Goal: Book appointment/travel/reservation

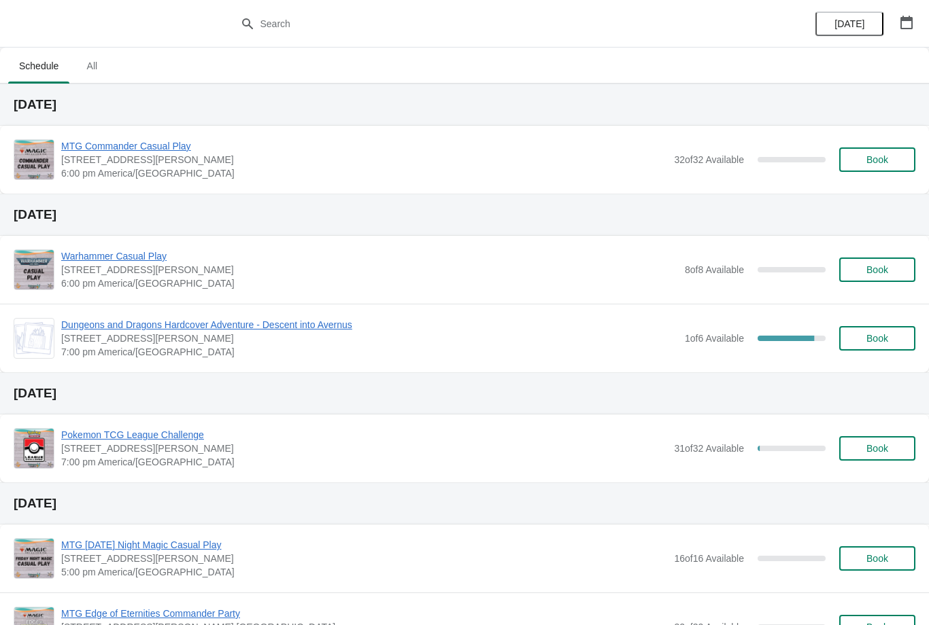
click at [882, 179] on div "MTG Commander Casual Play 2040 Louetta Rd Ste I Spring, TX 77388 6:00 pm Americ…" at bounding box center [488, 159] width 854 height 41
click at [880, 166] on button "Book" at bounding box center [877, 160] width 76 height 24
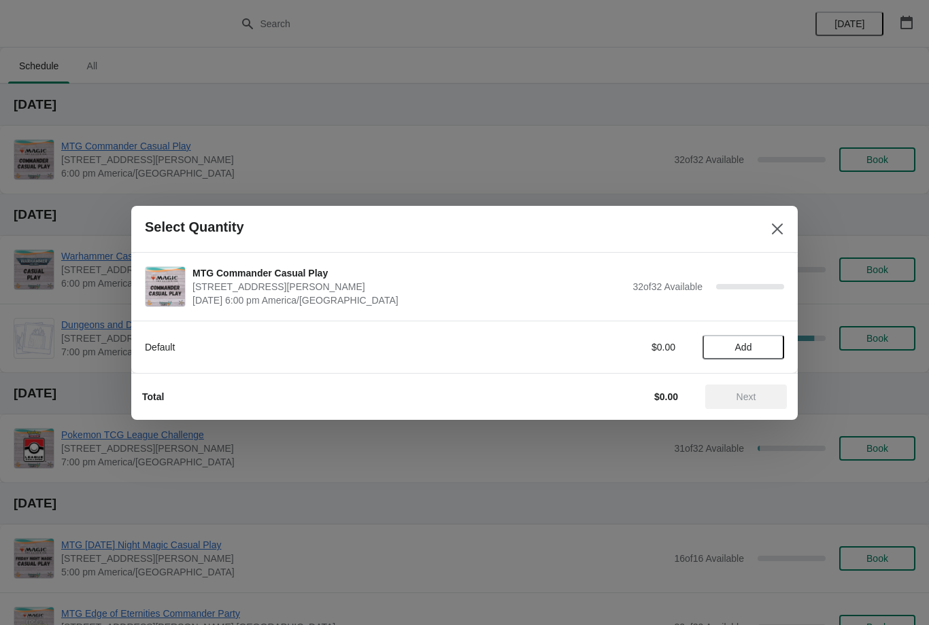
click at [746, 347] on span "Add" at bounding box center [743, 347] width 17 height 11
click at [740, 393] on span "Next" at bounding box center [746, 397] width 20 height 11
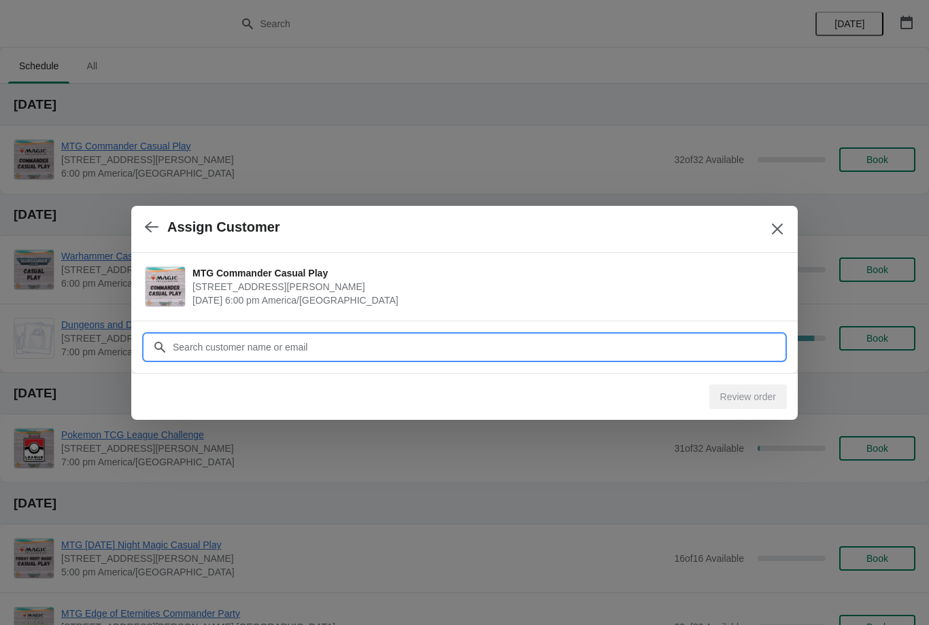
click at [743, 344] on input "Customer" at bounding box center [478, 347] width 612 height 24
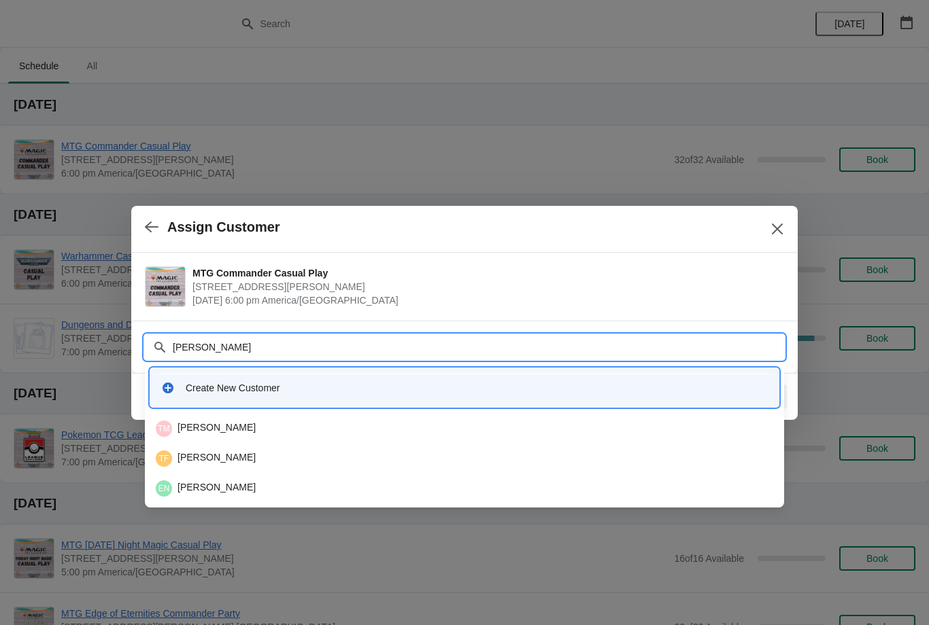
type input "Ethan"
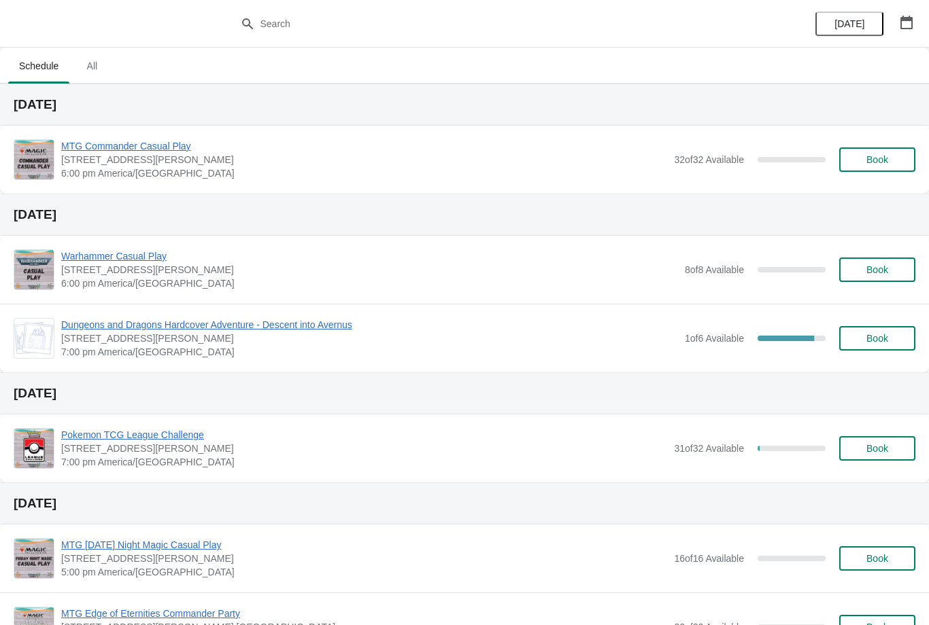
click at [890, 148] on button "Book" at bounding box center [877, 160] width 76 height 24
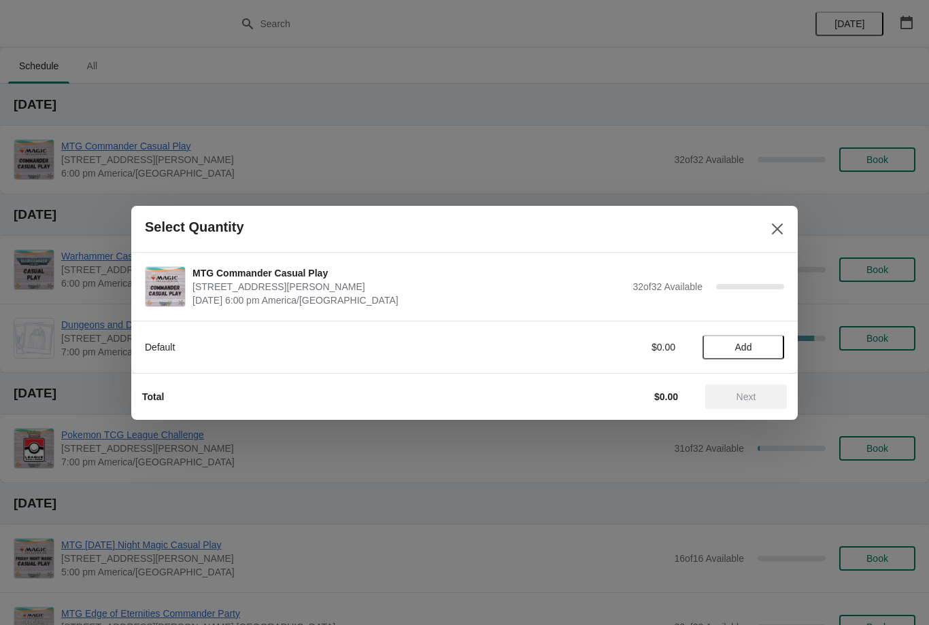
click at [769, 343] on span "Add" at bounding box center [742, 347] width 57 height 11
click at [766, 401] on span "Next" at bounding box center [746, 397] width 60 height 11
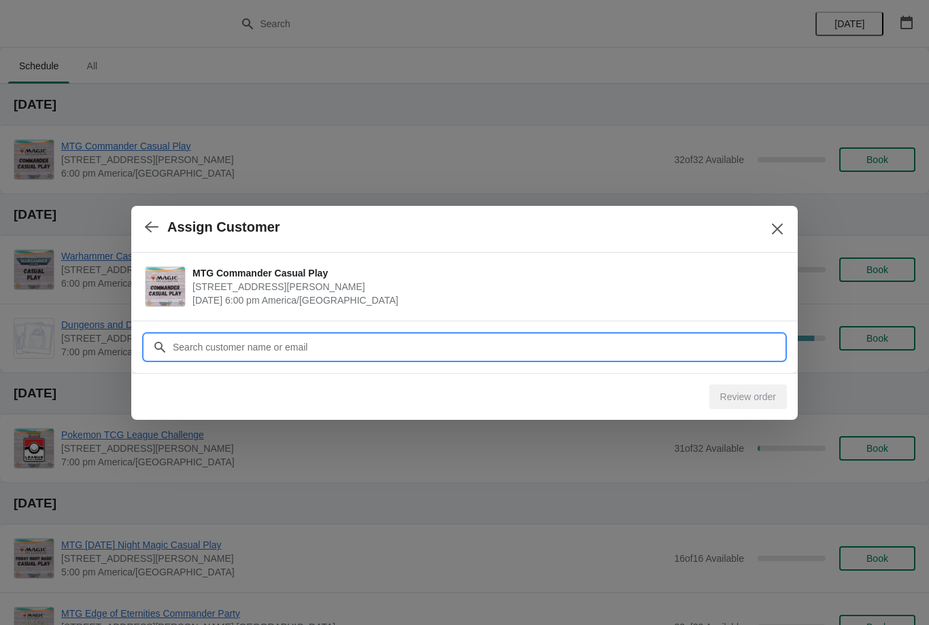
click at [700, 342] on input "Customer" at bounding box center [478, 347] width 612 height 24
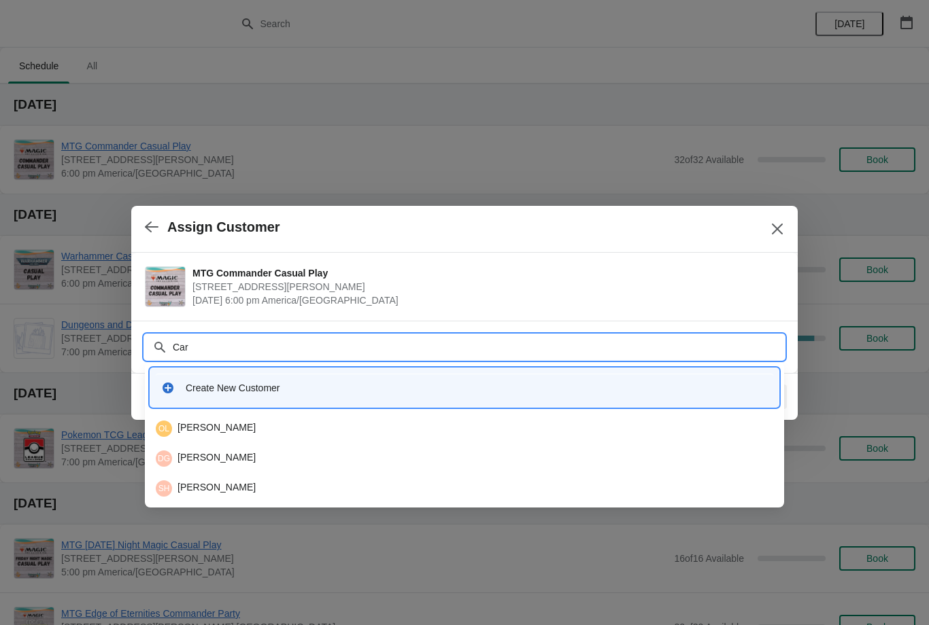
type input "Cars"
click at [301, 456] on div "CS Carson Shaw" at bounding box center [464, 459] width 617 height 16
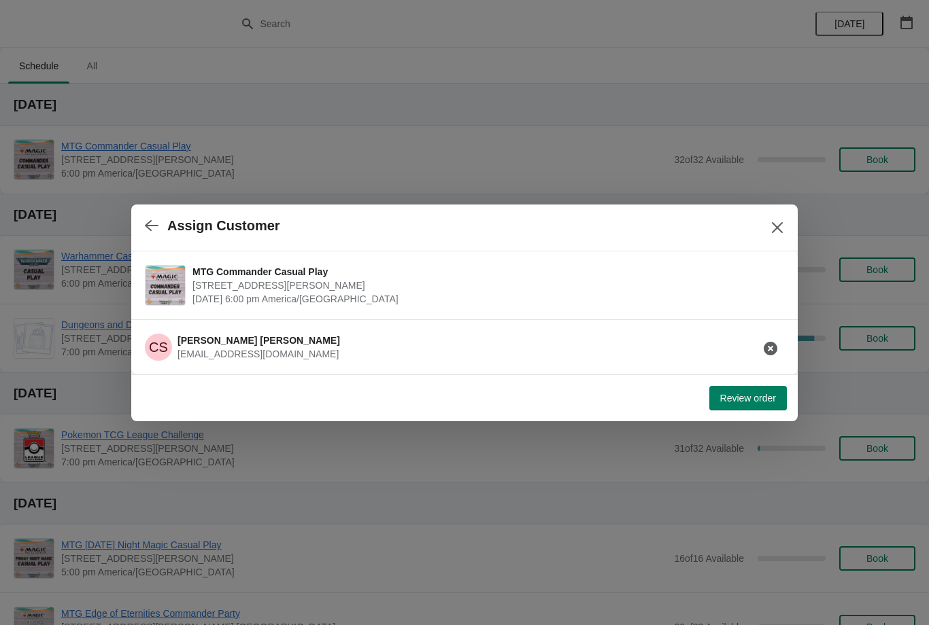
click at [747, 395] on span "Review order" at bounding box center [748, 398] width 56 height 11
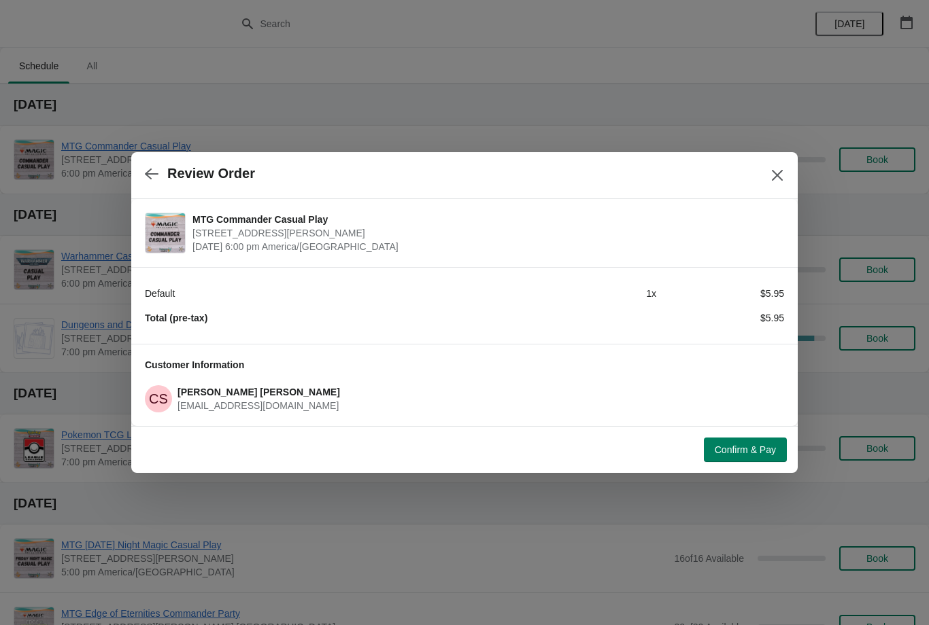
click at [750, 451] on span "Confirm & Pay" at bounding box center [744, 450] width 61 height 11
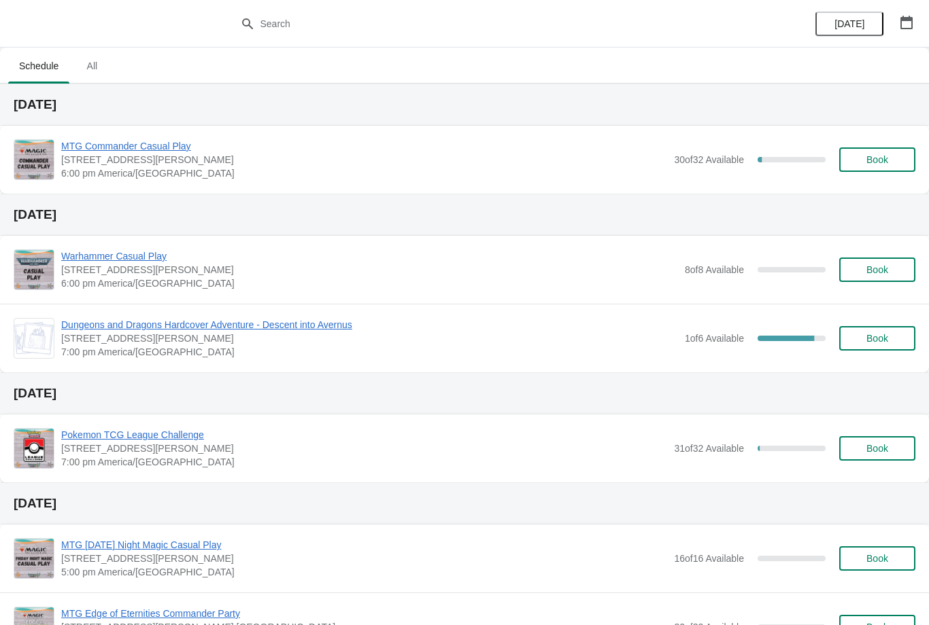
click at [884, 171] on button "Book" at bounding box center [877, 160] width 76 height 24
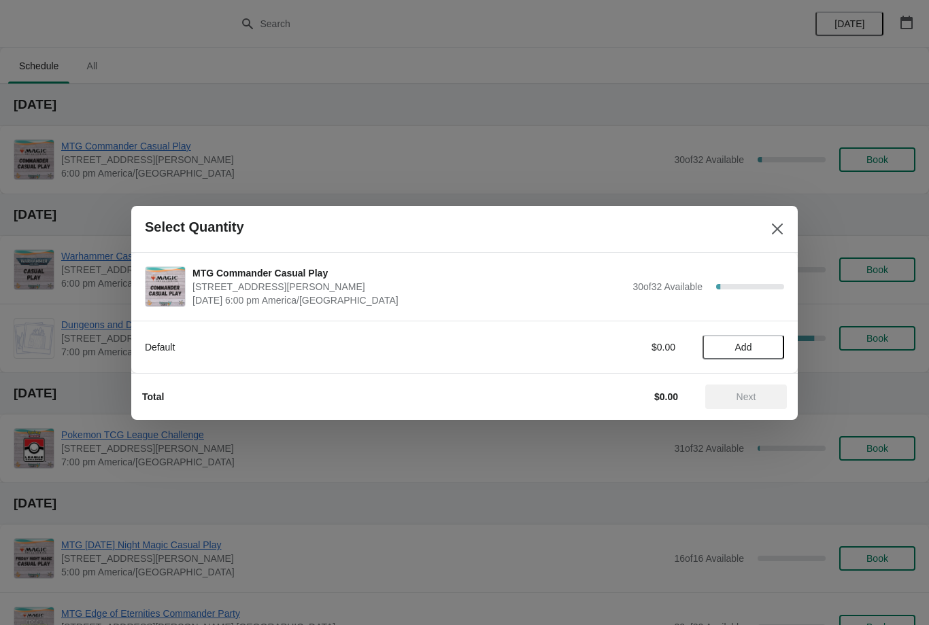
click at [770, 353] on button "Add" at bounding box center [743, 347] width 82 height 24
click at [761, 416] on div "Total $5.95 Next" at bounding box center [464, 396] width 666 height 47
click at [732, 395] on span "Next" at bounding box center [746, 397] width 60 height 11
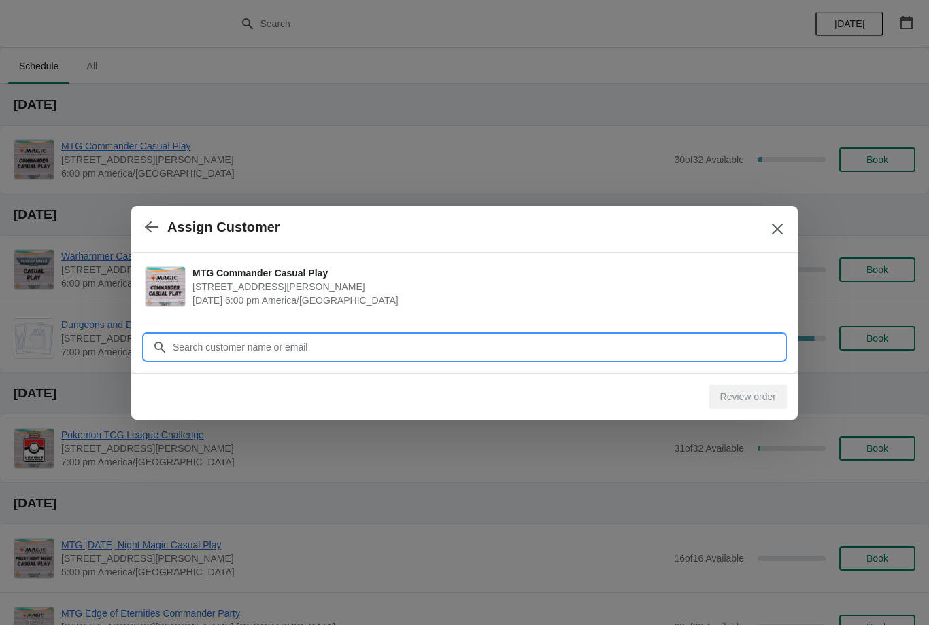
click at [715, 346] on input "Customer" at bounding box center [478, 347] width 612 height 24
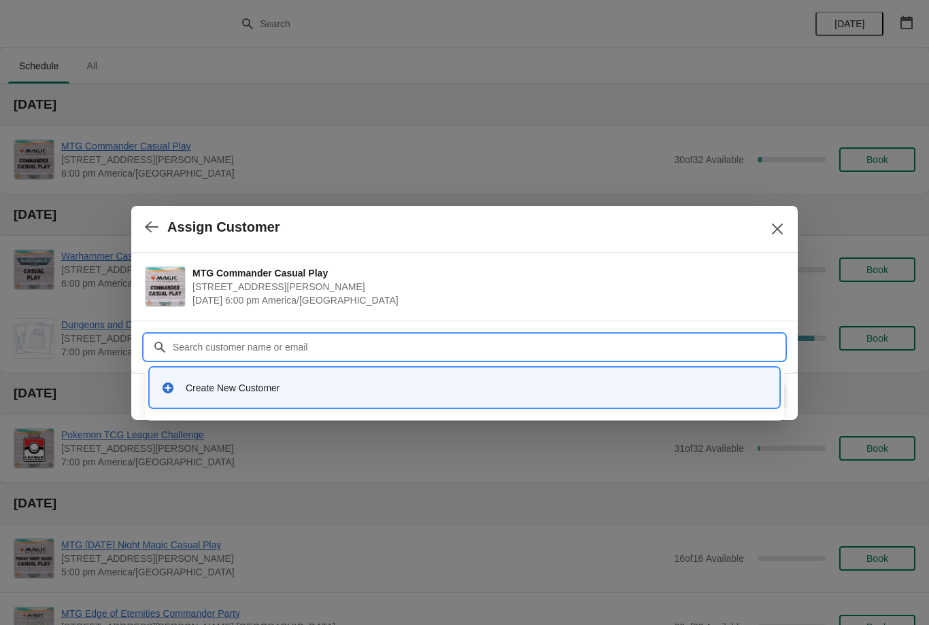
click at [563, 346] on input "Customer" at bounding box center [478, 347] width 612 height 24
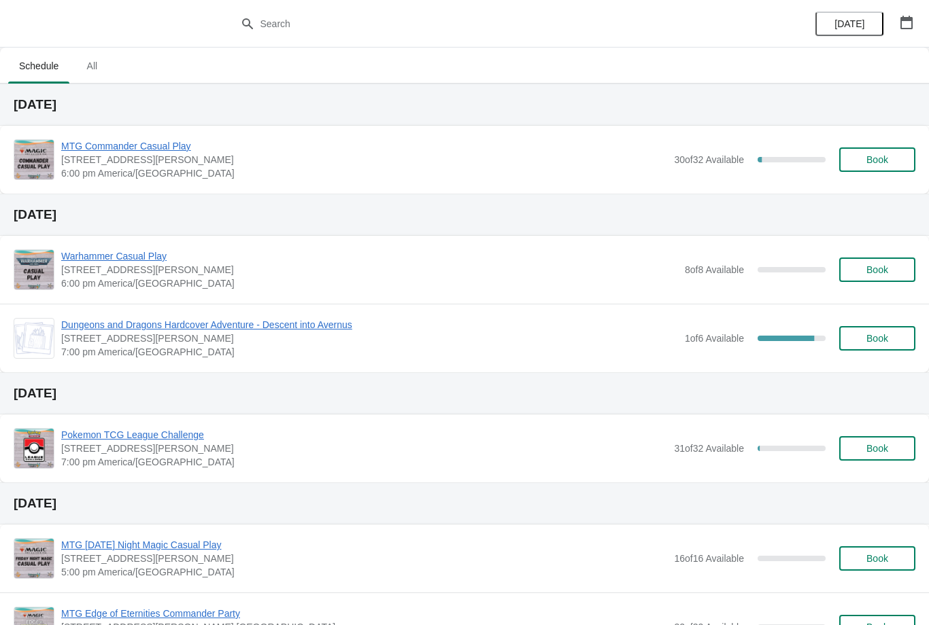
click at [898, 162] on span "Book" at bounding box center [877, 159] width 52 height 11
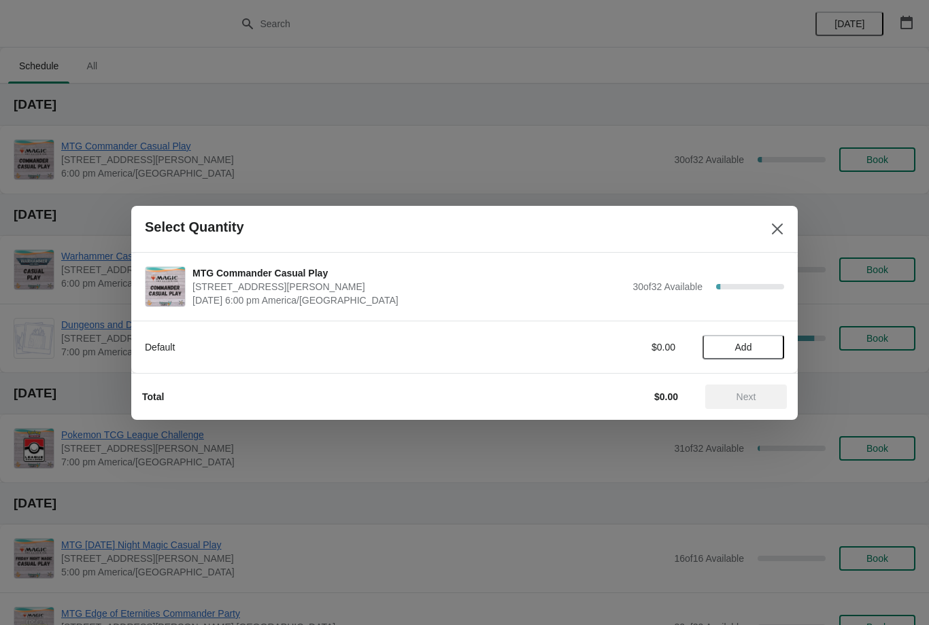
click at [762, 339] on button "Add" at bounding box center [743, 347] width 82 height 24
click at [744, 394] on span "Next" at bounding box center [746, 397] width 20 height 11
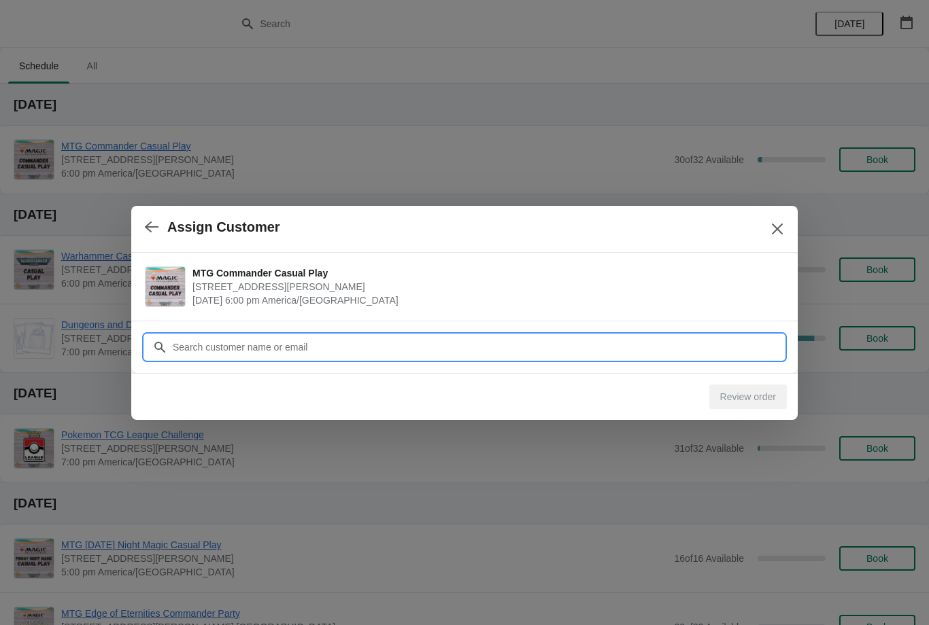
click at [709, 343] on input "Customer" at bounding box center [478, 347] width 612 height 24
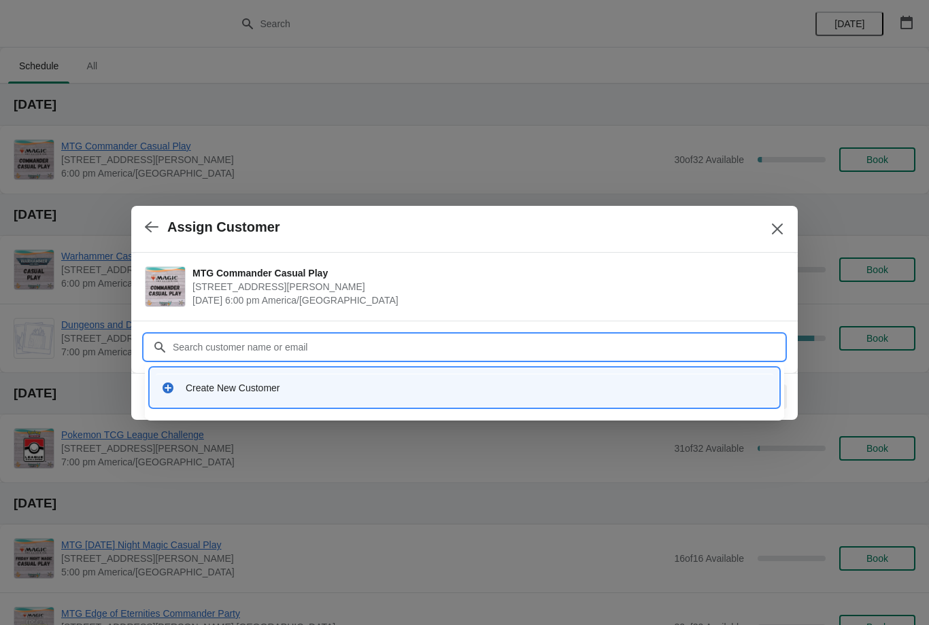
click at [625, 357] on input "Customer" at bounding box center [478, 347] width 612 height 24
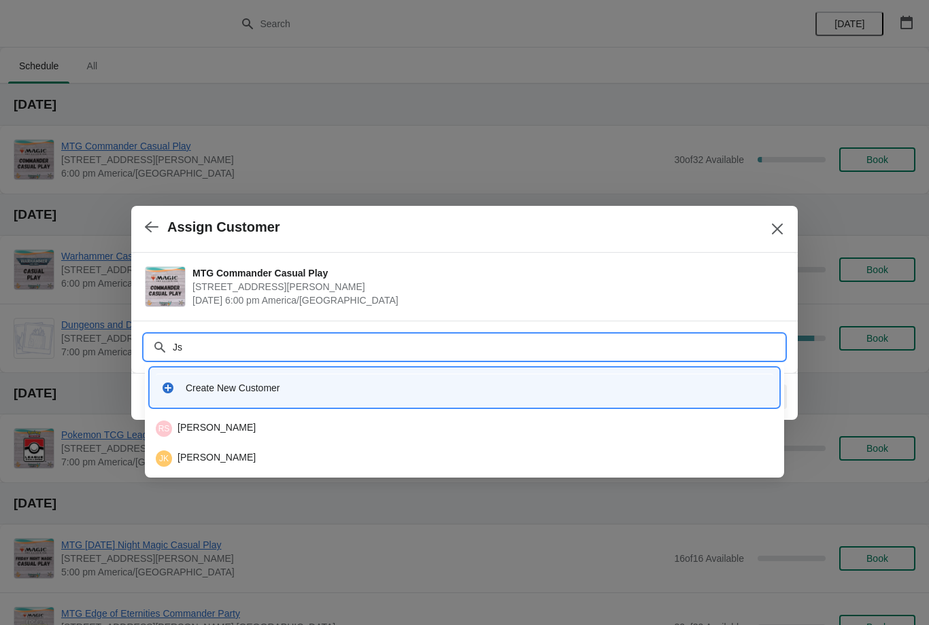
type input "J"
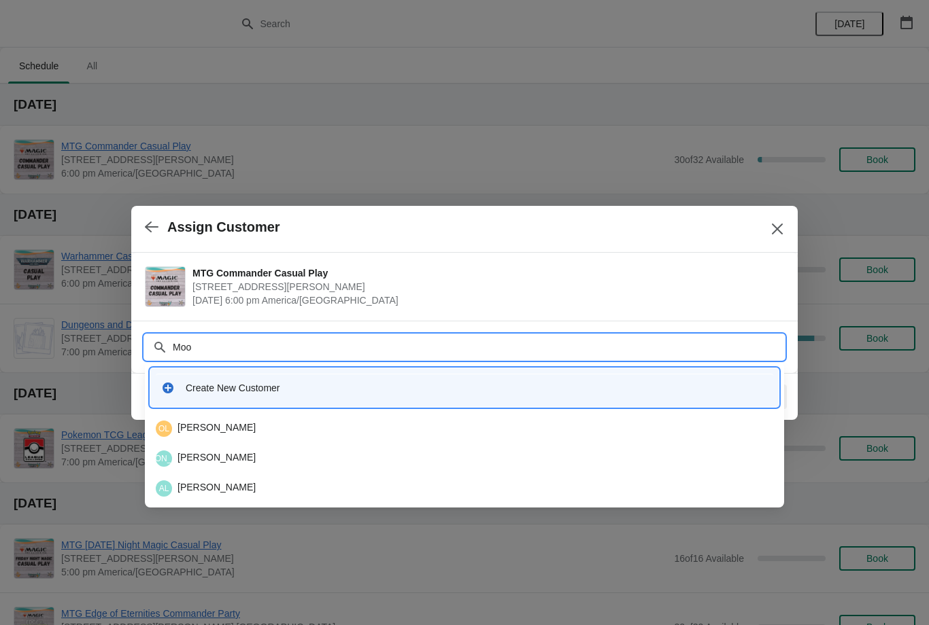
type input "Moon"
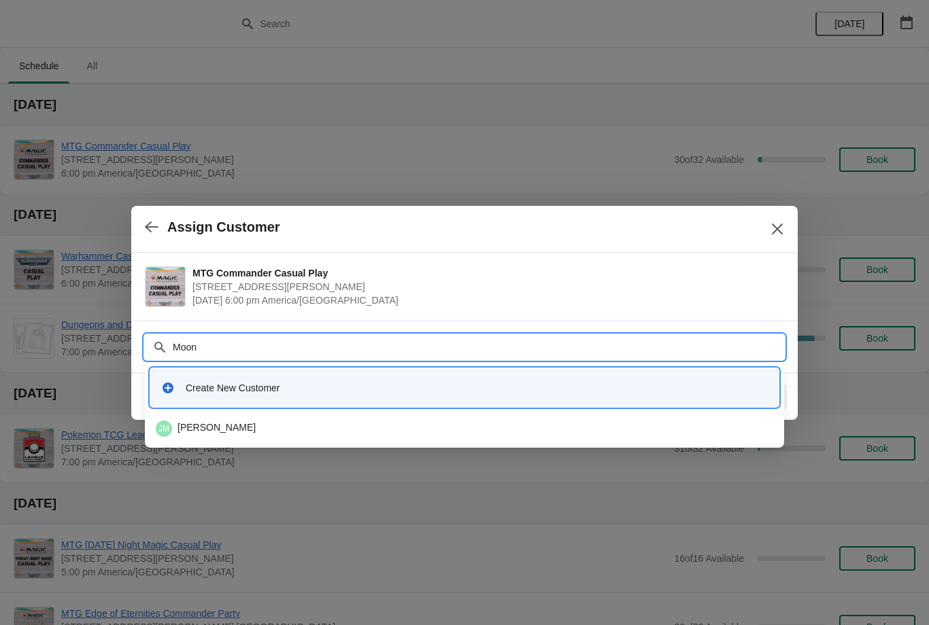
click at [330, 422] on div "JM Justin Mooney" at bounding box center [464, 429] width 617 height 16
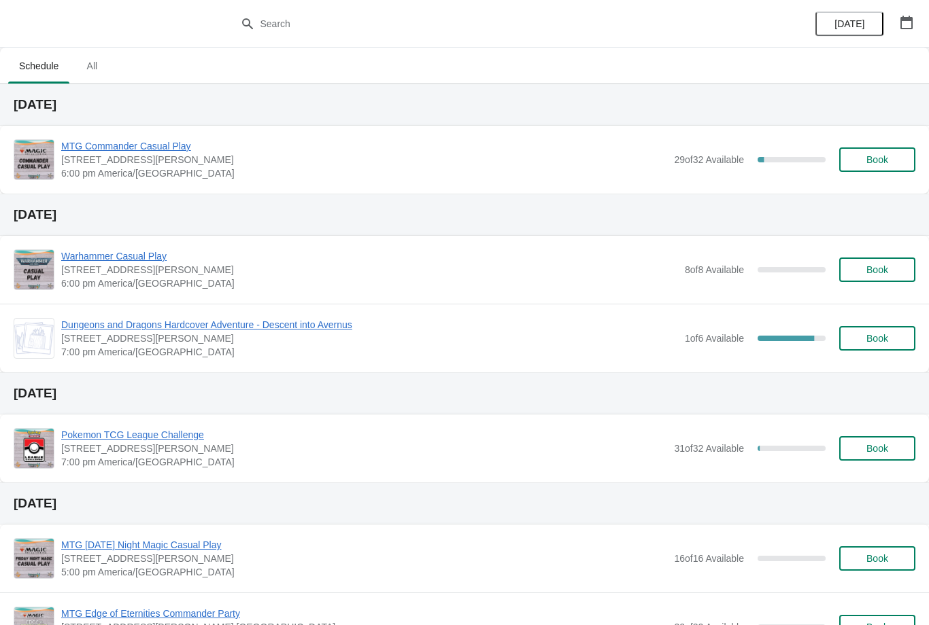
click at [895, 144] on div "MTG Commander Casual Play [STREET_ADDRESS][PERSON_NAME] 6:00 pm [GEOGRAPHIC_DAT…" at bounding box center [488, 159] width 854 height 41
click at [891, 171] on button "Book" at bounding box center [877, 160] width 76 height 24
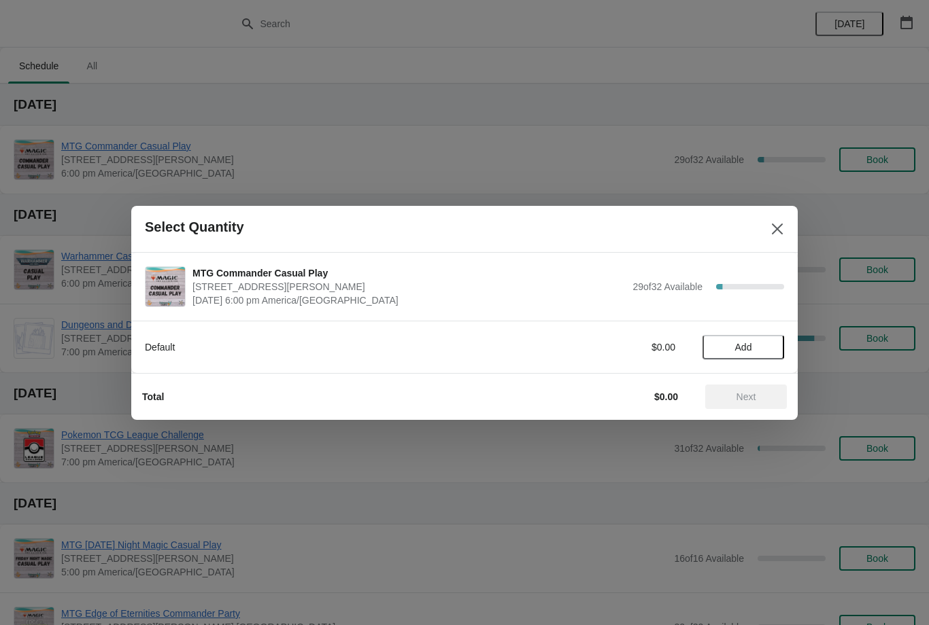
click at [761, 347] on span "Add" at bounding box center [742, 347] width 57 height 11
click at [742, 395] on span "Next" at bounding box center [746, 397] width 20 height 11
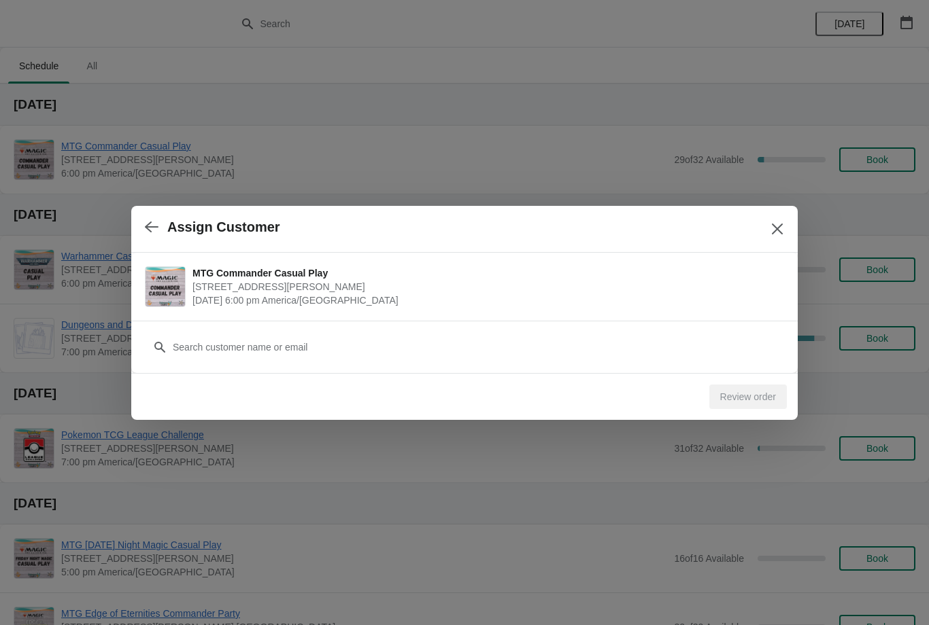
click at [445, 328] on div "Customer" at bounding box center [464, 341] width 639 height 38
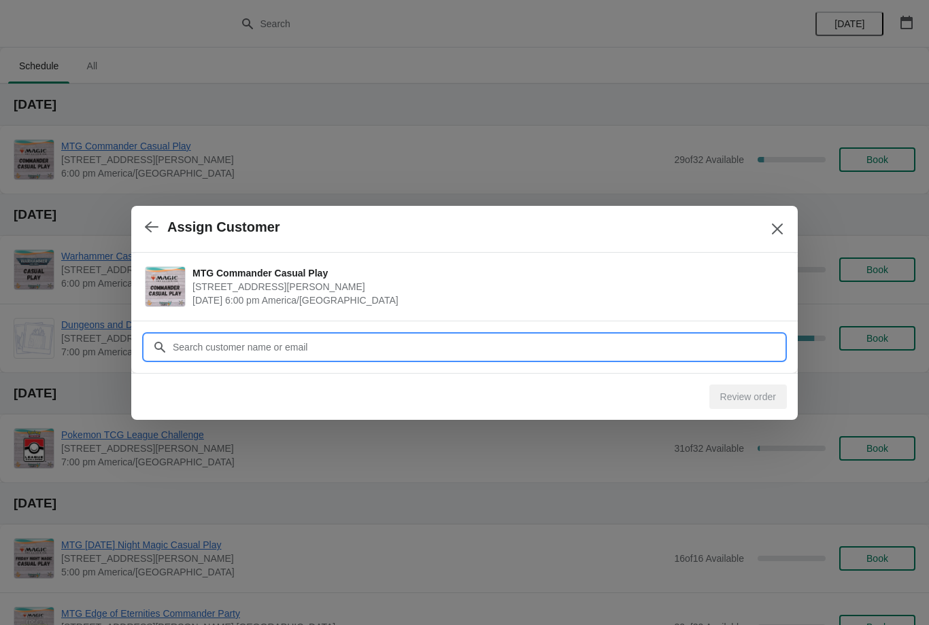
click at [468, 335] on input "Customer" at bounding box center [478, 347] width 612 height 24
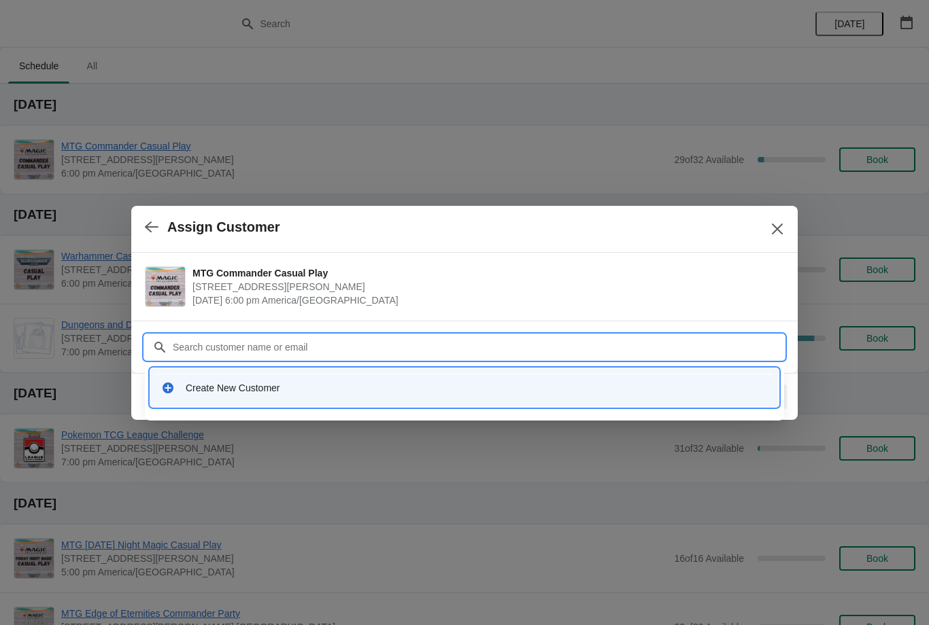
click at [716, 351] on input "Customer" at bounding box center [478, 347] width 612 height 24
click at [781, 222] on icon "Close" at bounding box center [777, 229] width 14 height 14
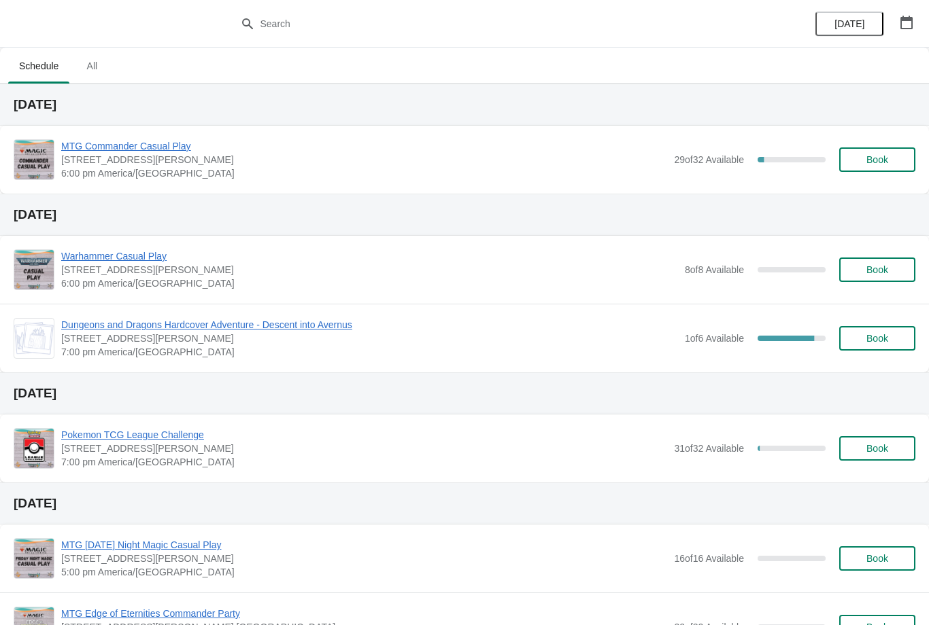
click at [895, 164] on span "Book" at bounding box center [877, 159] width 52 height 11
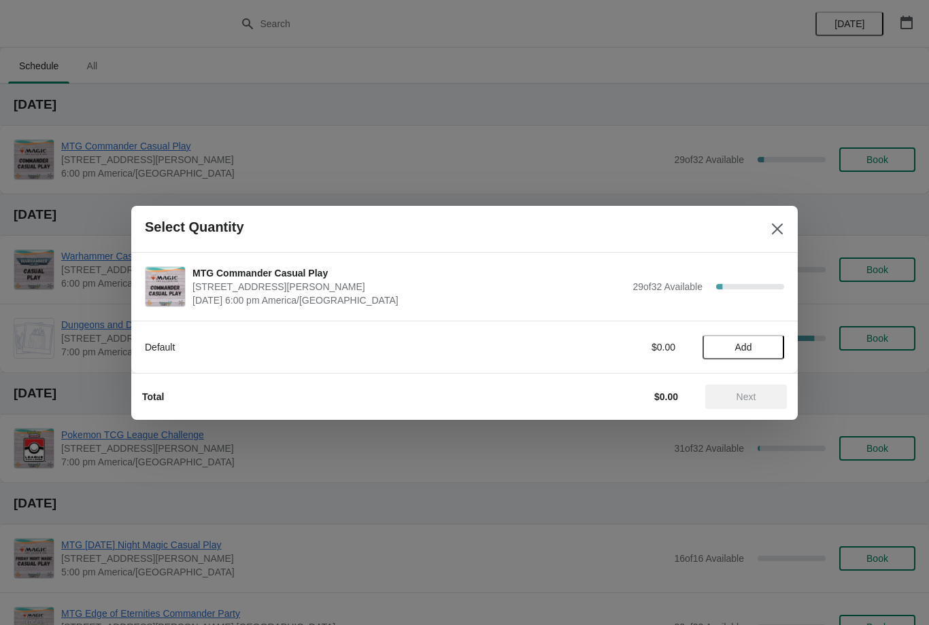
click at [750, 343] on span "Add" at bounding box center [743, 347] width 17 height 11
click at [770, 404] on button "Next" at bounding box center [746, 397] width 82 height 24
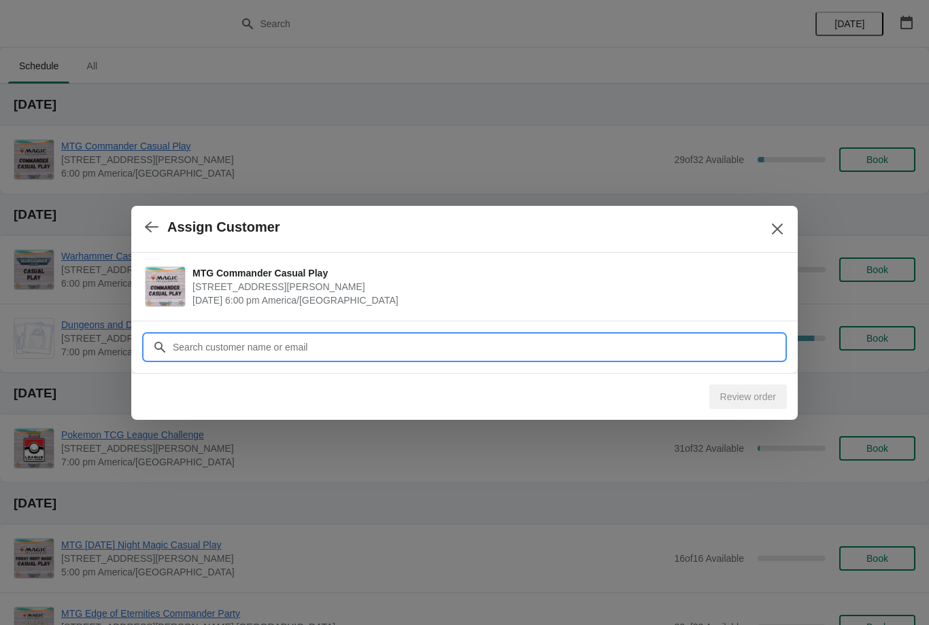
click at [720, 345] on input "Customer" at bounding box center [478, 347] width 612 height 24
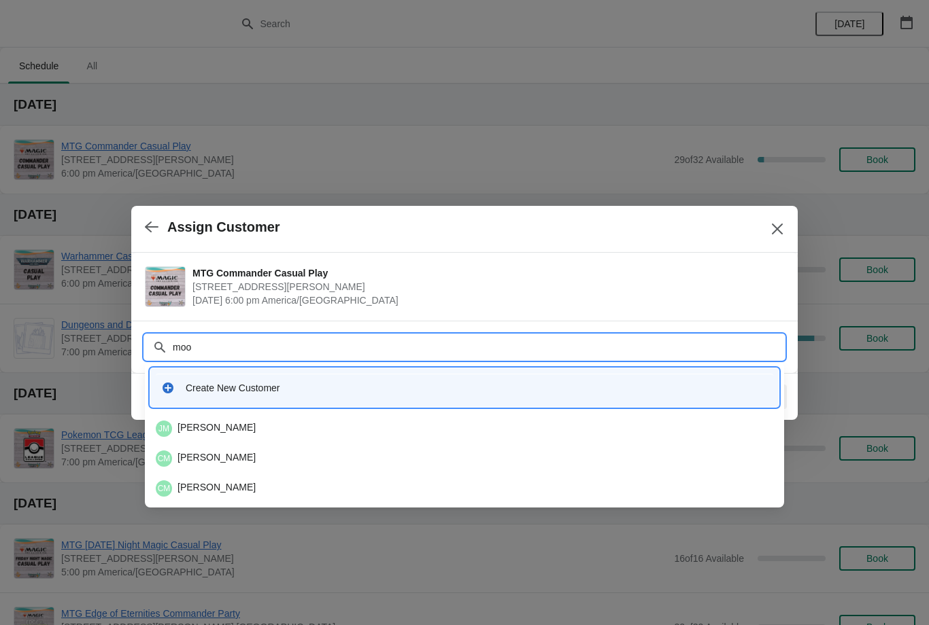
type input "moon"
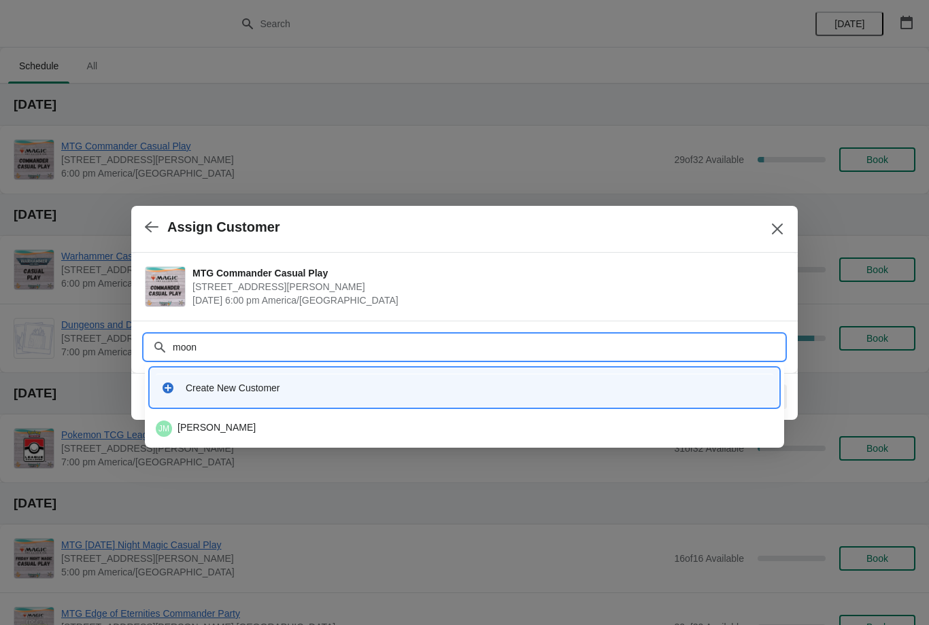
click at [339, 415] on div "JM Justin Mooney" at bounding box center [464, 428] width 628 height 27
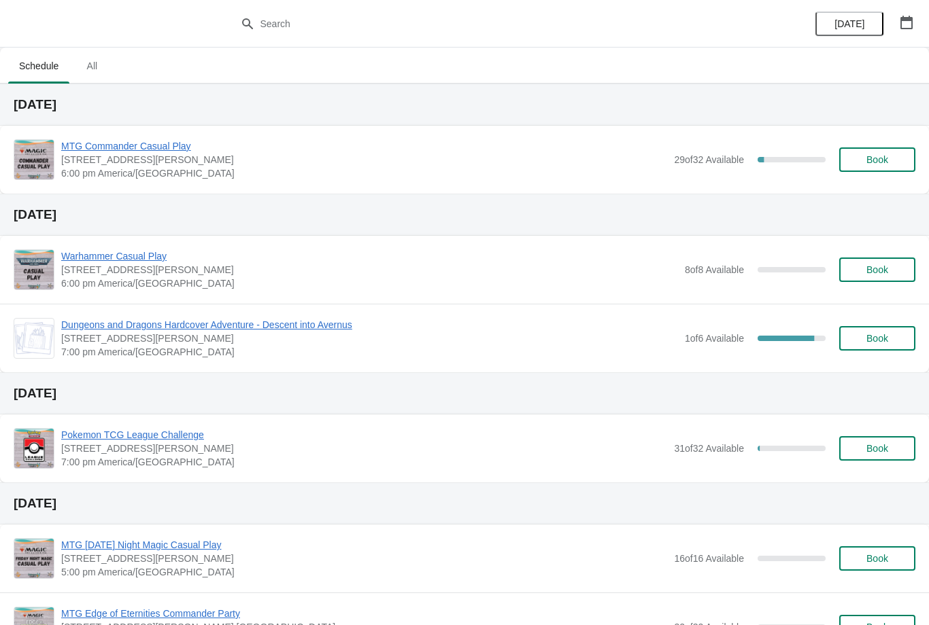
click at [881, 168] on button "Book" at bounding box center [877, 160] width 76 height 24
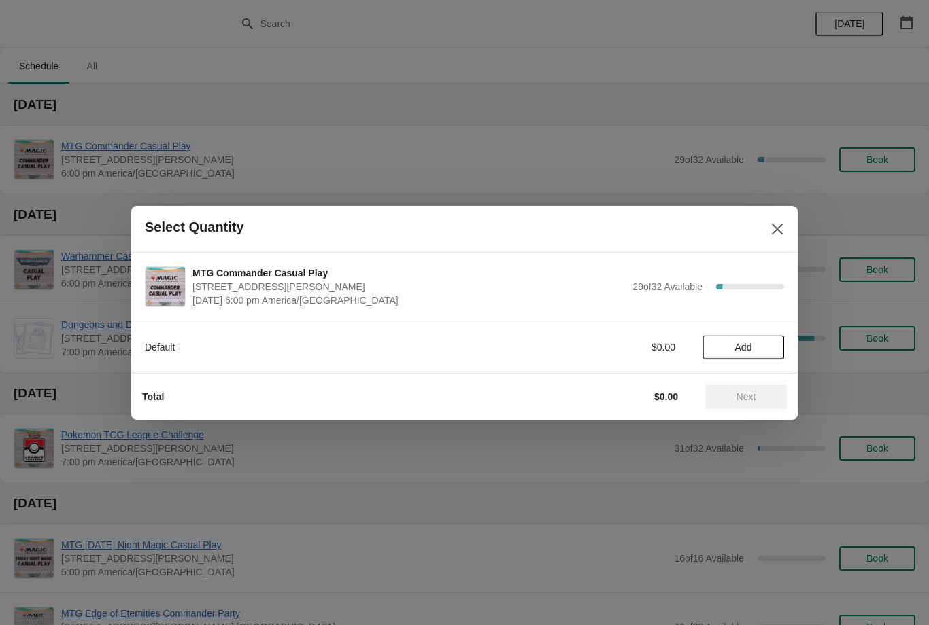
click at [751, 343] on span "Add" at bounding box center [743, 347] width 17 height 11
click at [733, 404] on button "Next" at bounding box center [746, 397] width 82 height 24
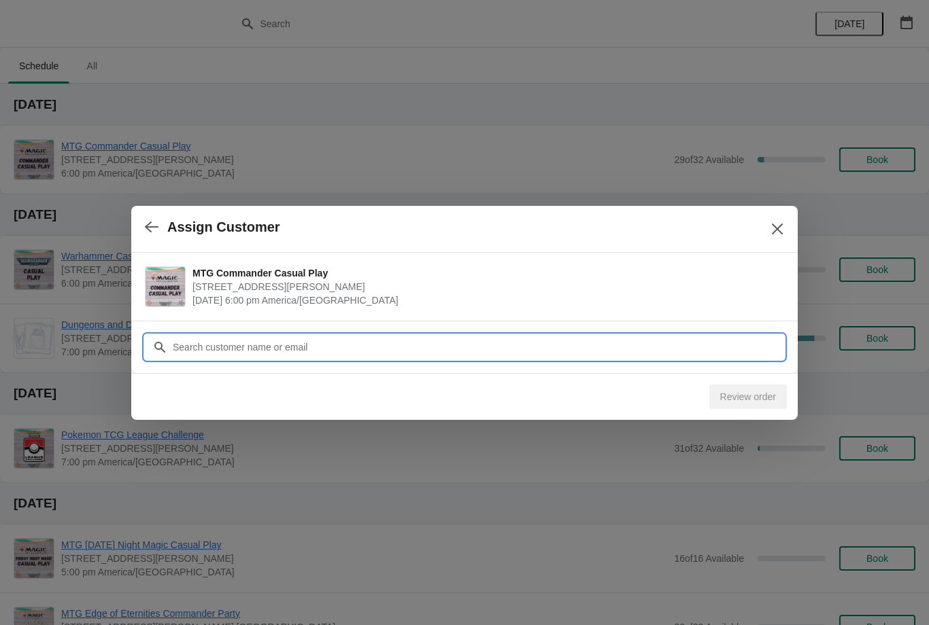
click at [705, 348] on input "Customer" at bounding box center [478, 347] width 612 height 24
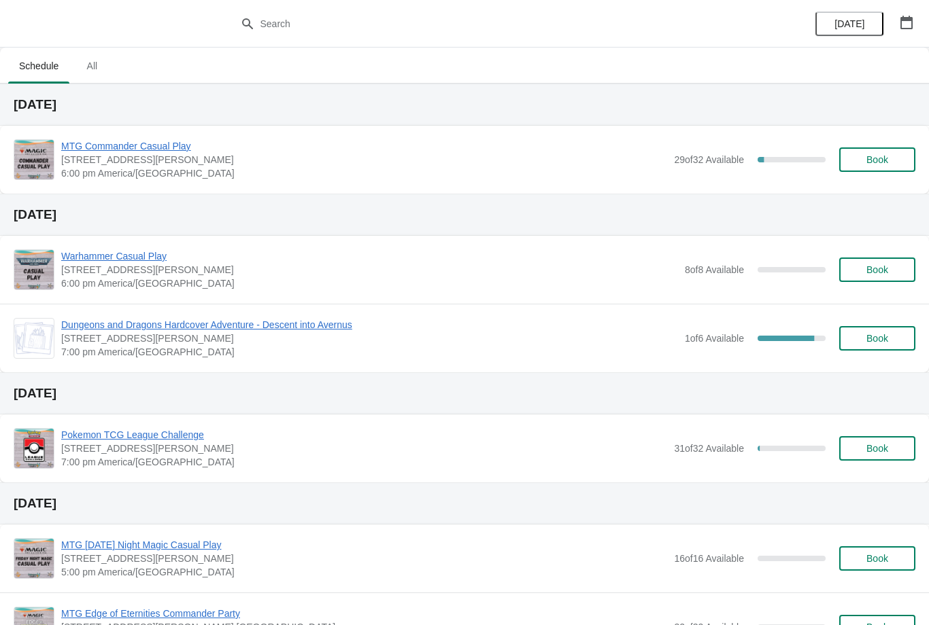
click at [873, 165] on span "Book" at bounding box center [877, 159] width 22 height 11
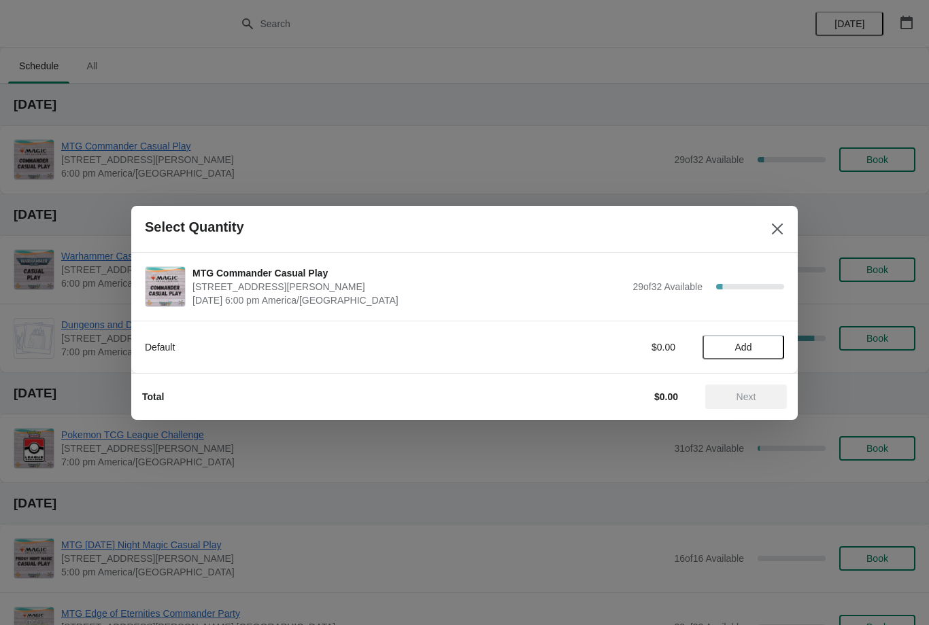
click at [744, 347] on span "Add" at bounding box center [743, 347] width 17 height 11
click at [734, 396] on span "Next" at bounding box center [746, 397] width 60 height 11
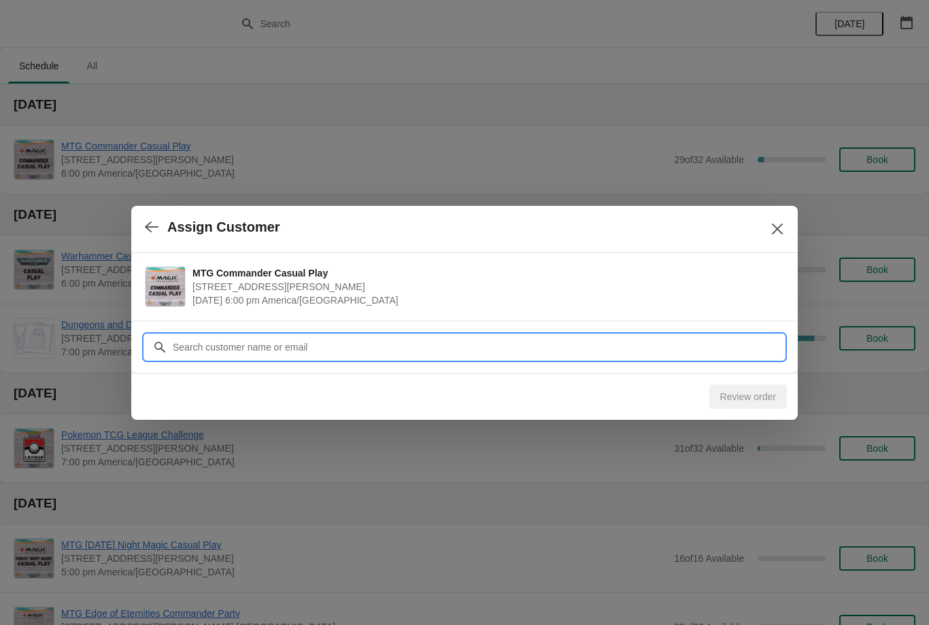
click at [673, 343] on input "Customer" at bounding box center [478, 347] width 612 height 24
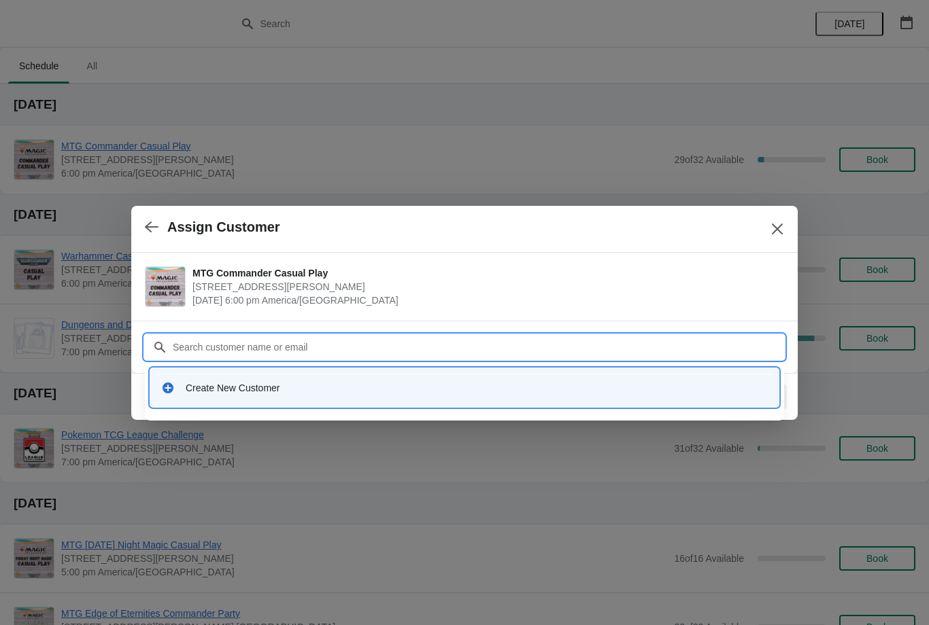
click at [370, 351] on input "Customer" at bounding box center [478, 347] width 612 height 24
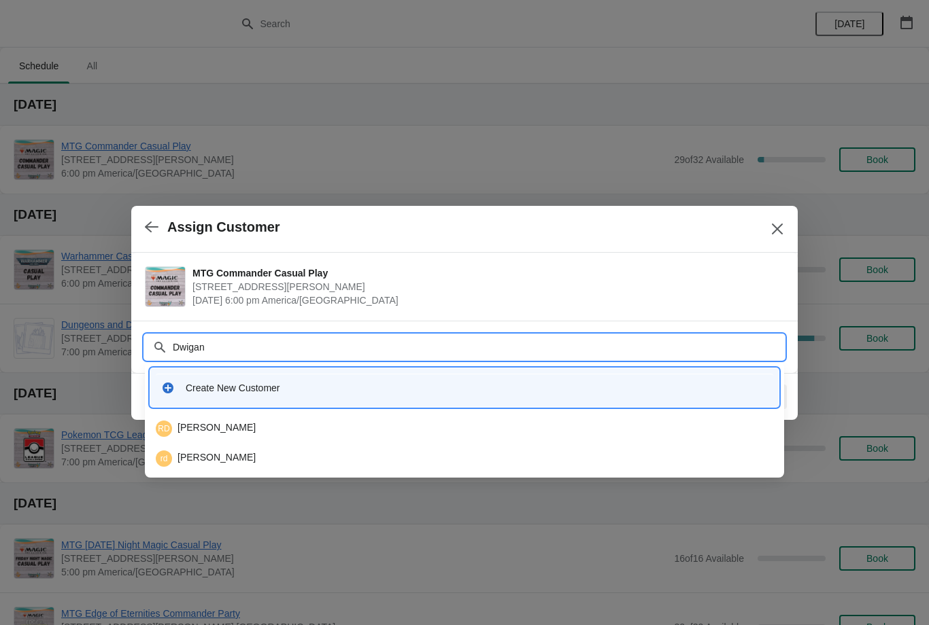
type input "[PERSON_NAME]"
